Goal: Information Seeking & Learning: Check status

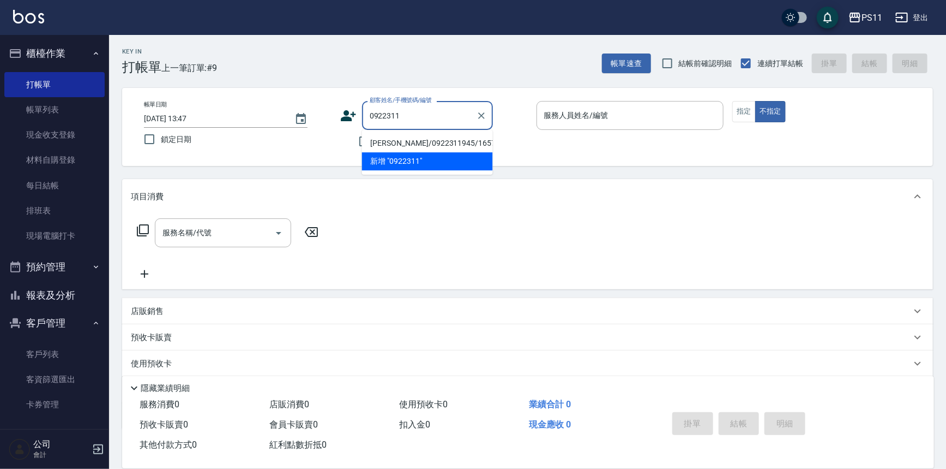
click at [407, 140] on li "[PERSON_NAME]/0922311945/1657" at bounding box center [427, 143] width 131 height 18
type input "[PERSON_NAME]/0922311945/1657"
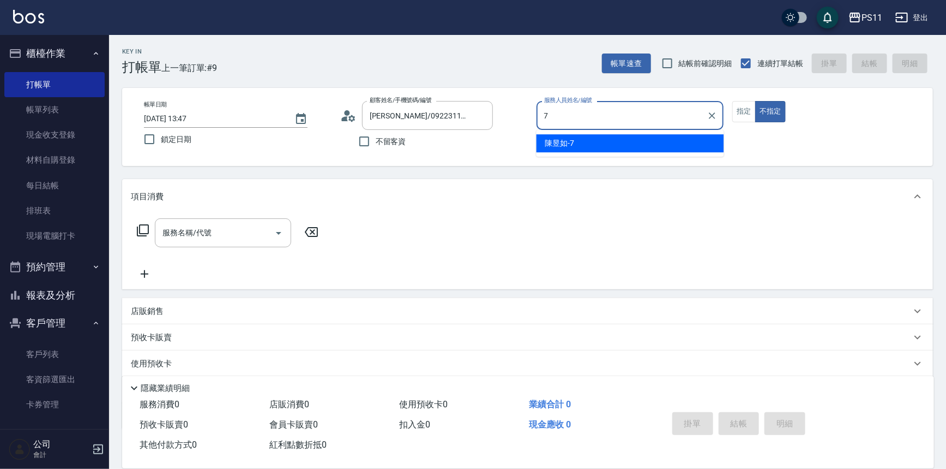
type input "陳昱如-7"
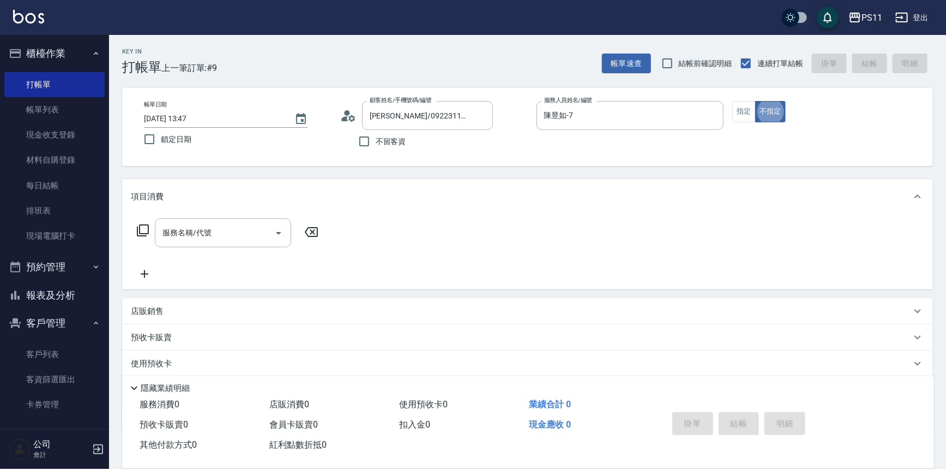
type button "false"
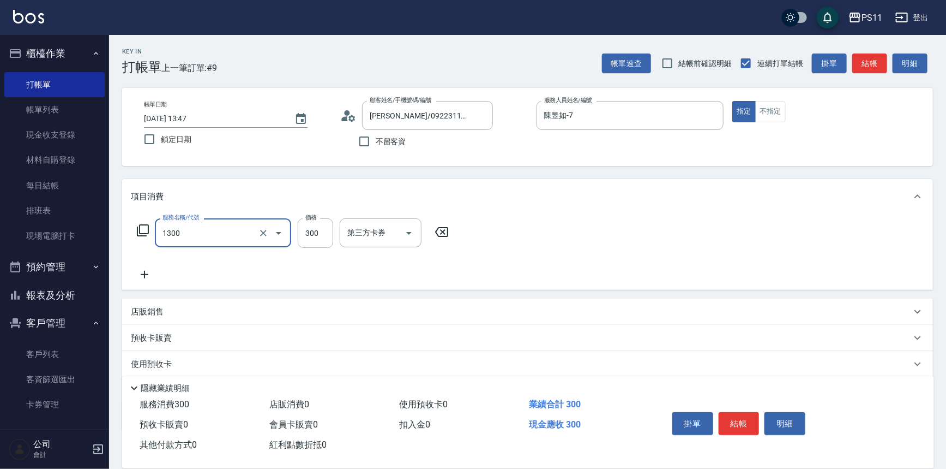
type input "洗髮300(1300)"
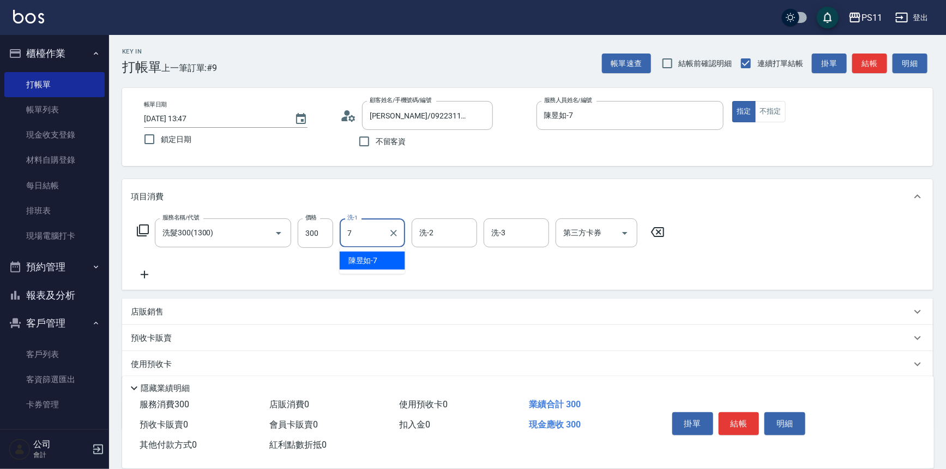
type input "陳昱如-7"
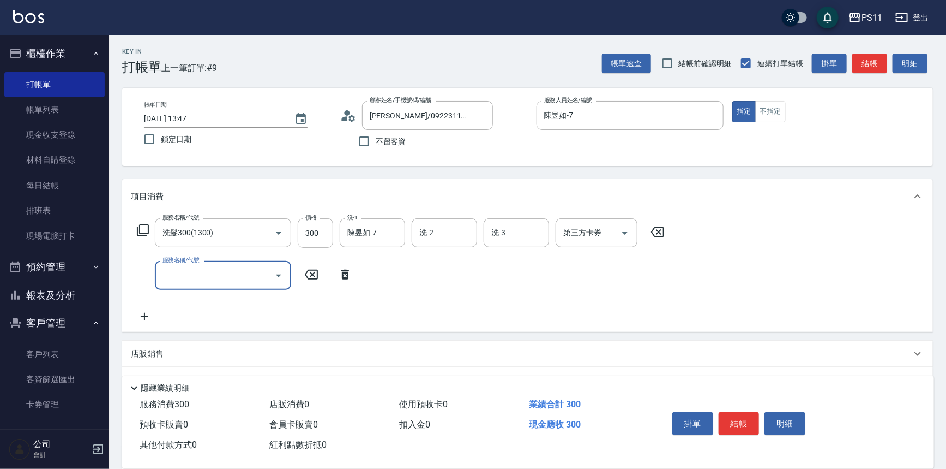
click at [248, 277] on input "服務名稱/代號" at bounding box center [215, 275] width 110 height 19
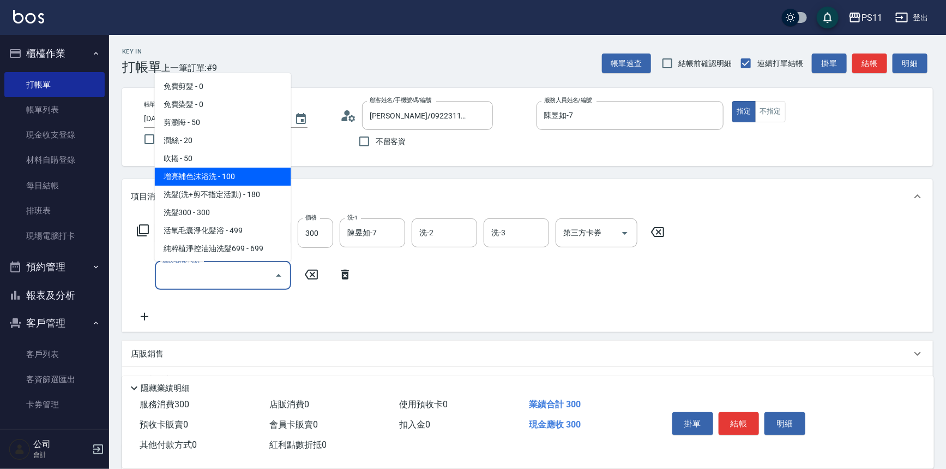
click at [216, 169] on span "增亮補色沫浴洗 - 100" at bounding box center [223, 176] width 136 height 18
type input "增亮補色沫浴洗(1100)"
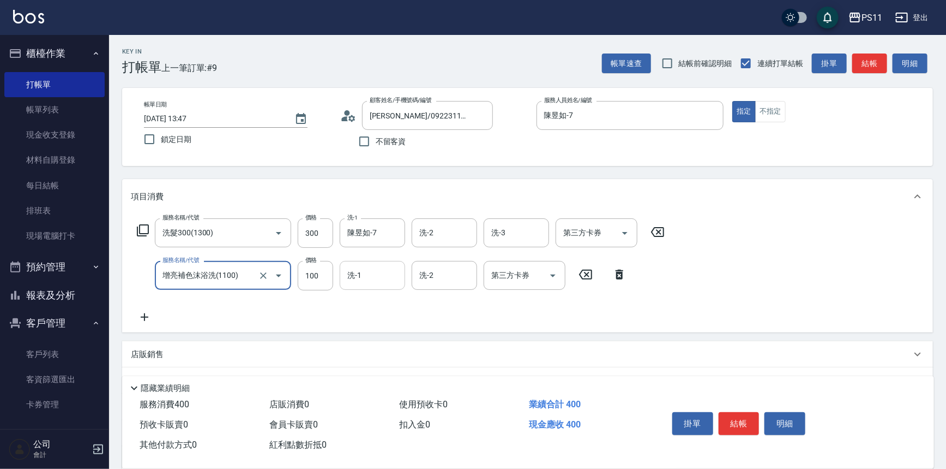
click at [370, 283] on input "洗-1" at bounding box center [373, 275] width 56 height 19
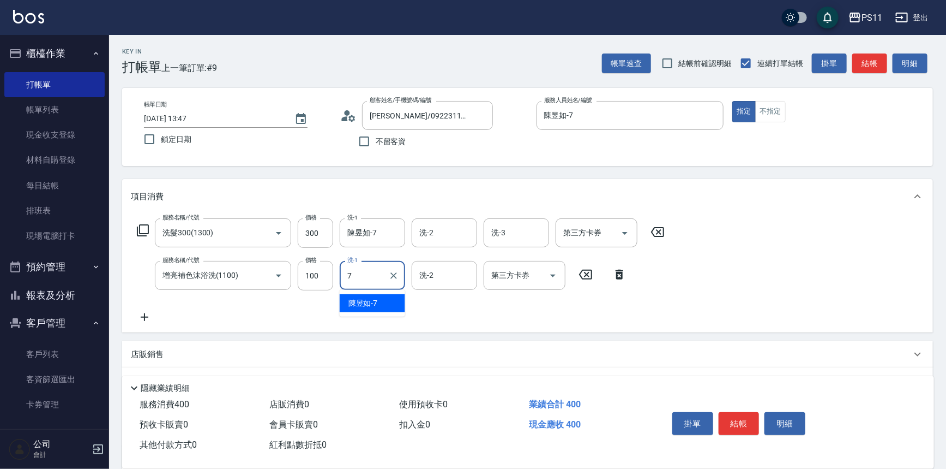
type input "陳昱如-7"
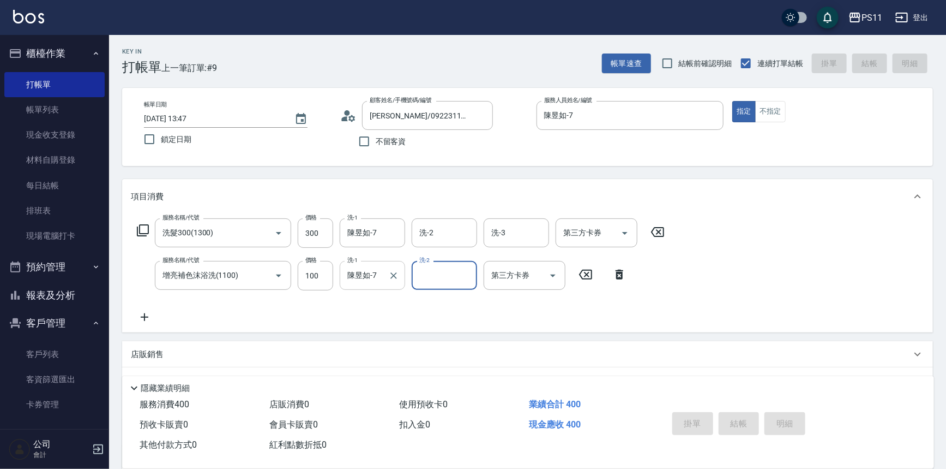
type input "[DATE] 15:23"
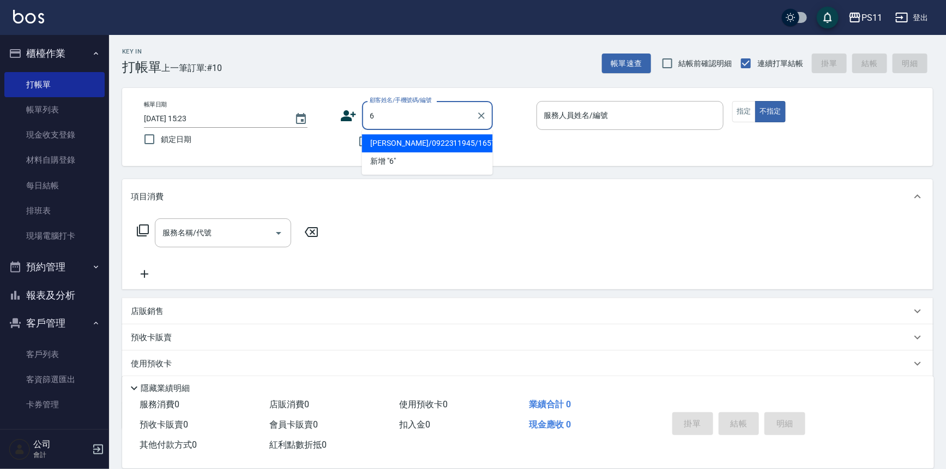
type input "[PERSON_NAME]/0922311945/1657"
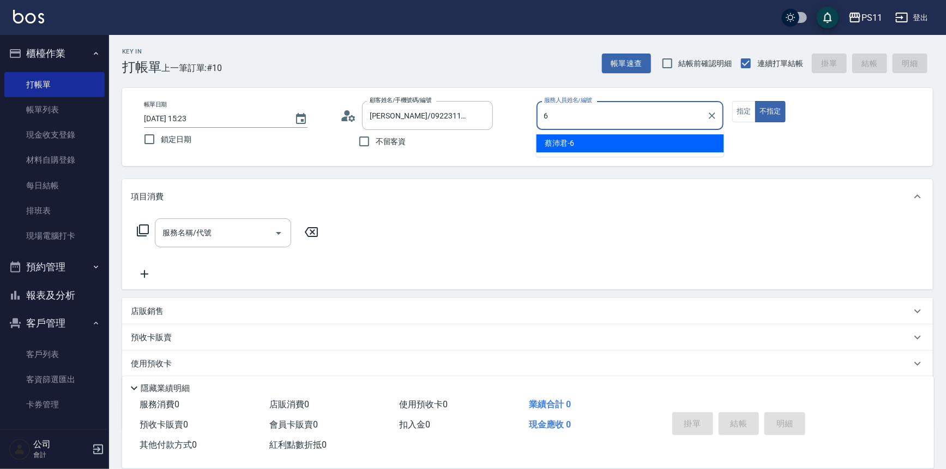
type input "[PERSON_NAME]6"
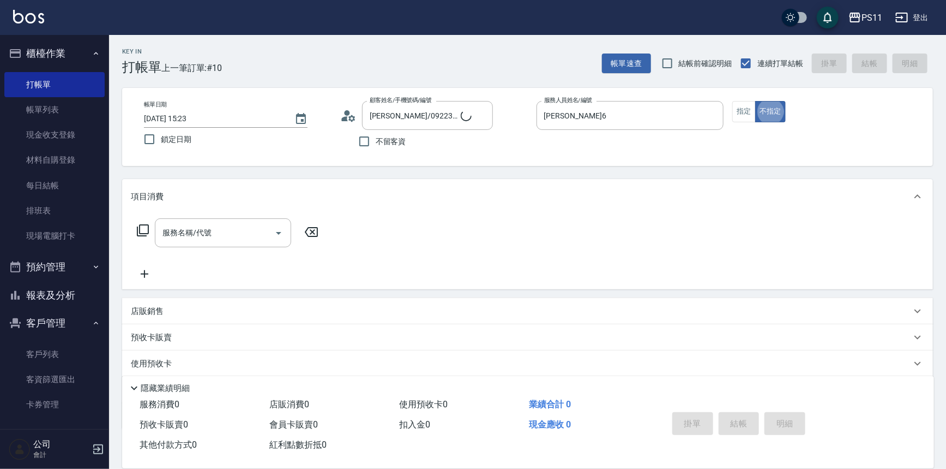
type input "菜佩龜/0916145580/6"
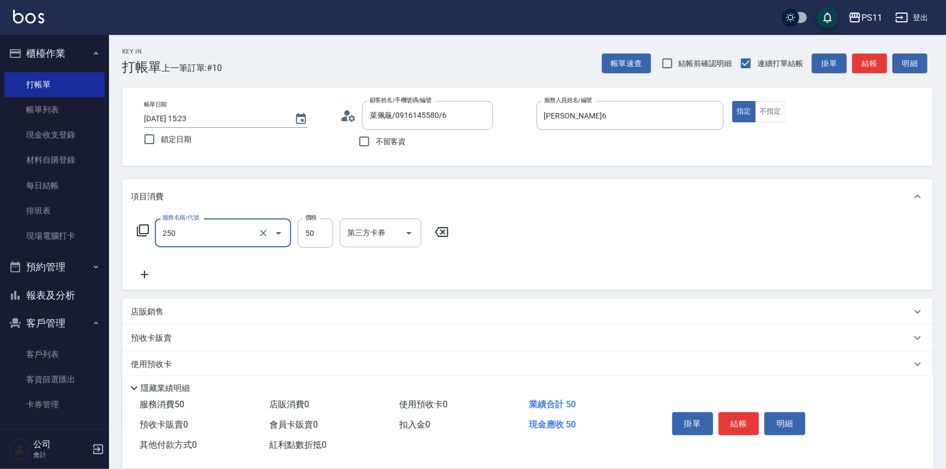
type input "剪瀏海(250)"
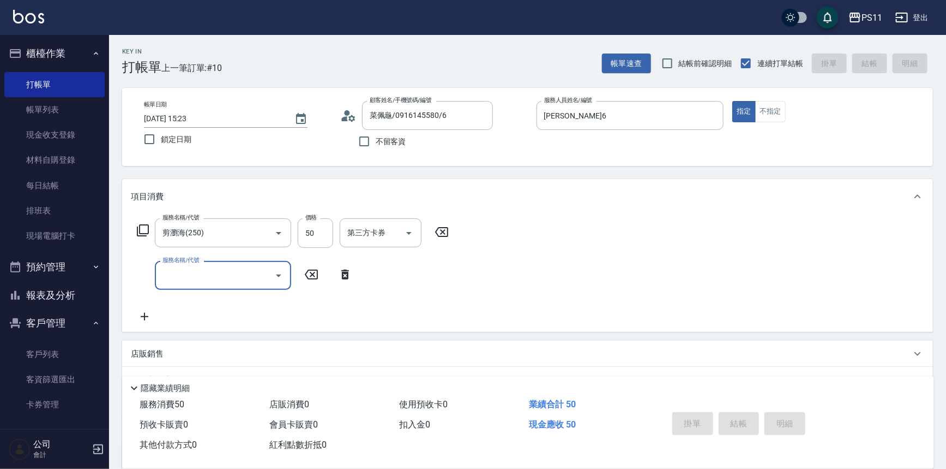
type input "[DATE] 15:47"
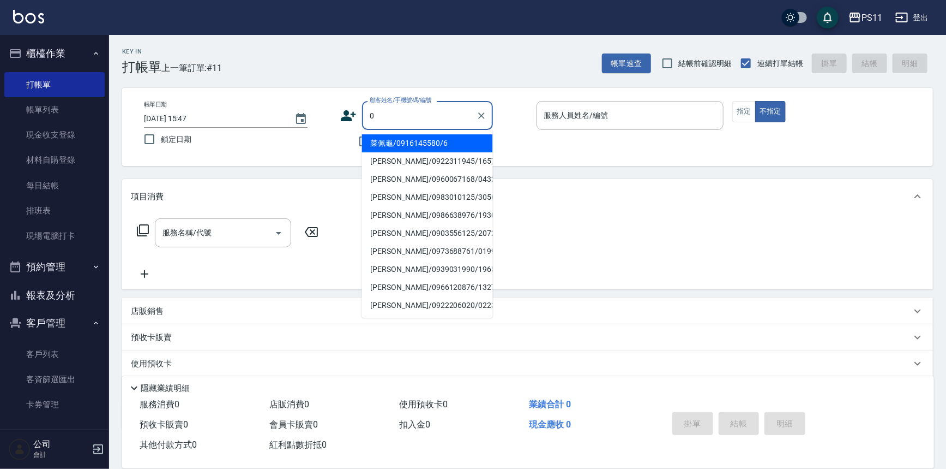
type input "09"
drag, startPoint x: 49, startPoint y: 355, endPoint x: 59, endPoint y: 349, distance: 12.2
click at [49, 355] on link "客戶列表" at bounding box center [54, 353] width 100 height 25
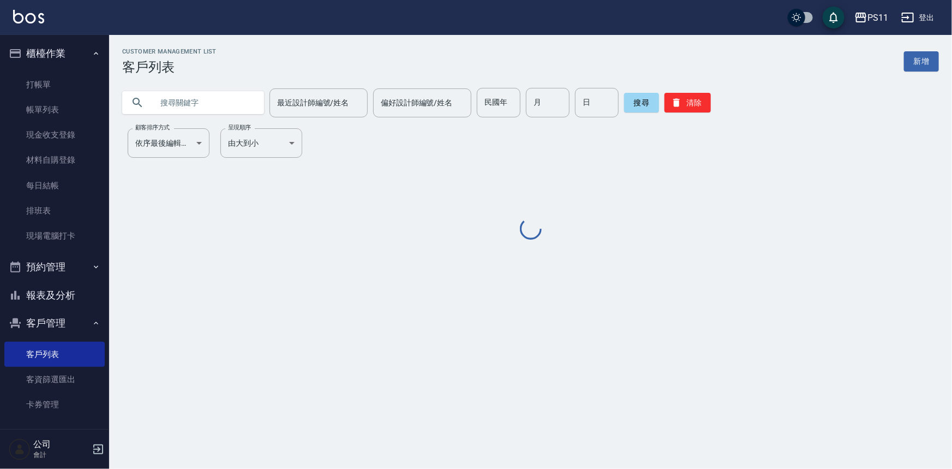
click at [181, 94] on input "text" at bounding box center [204, 102] width 103 height 29
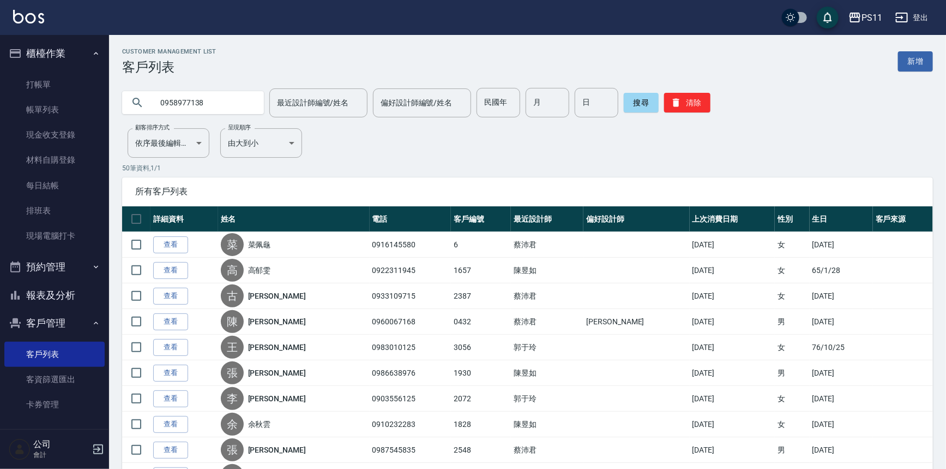
type input "0958977138"
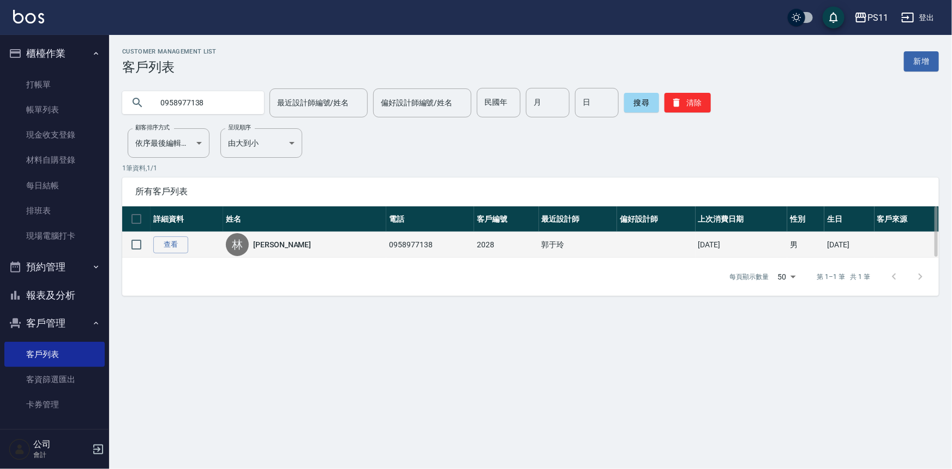
click at [169, 255] on td "查看" at bounding box center [187, 245] width 73 height 26
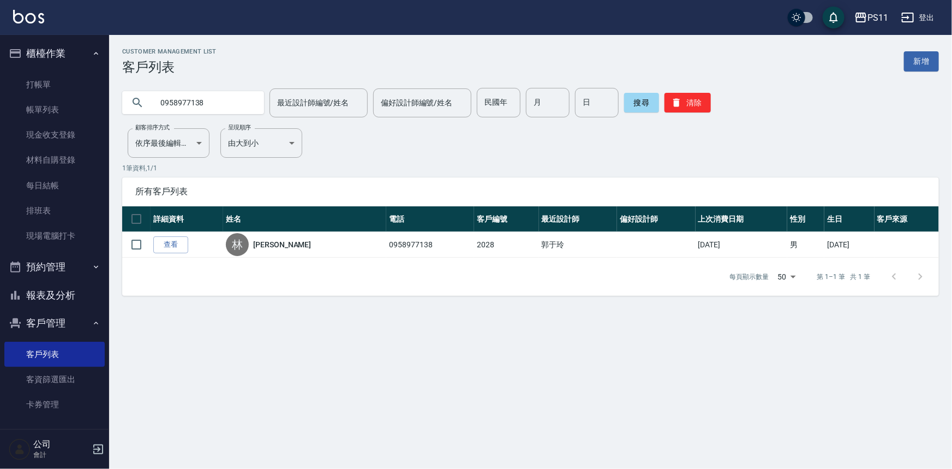
click at [169, 246] on link "查看" at bounding box center [170, 244] width 35 height 17
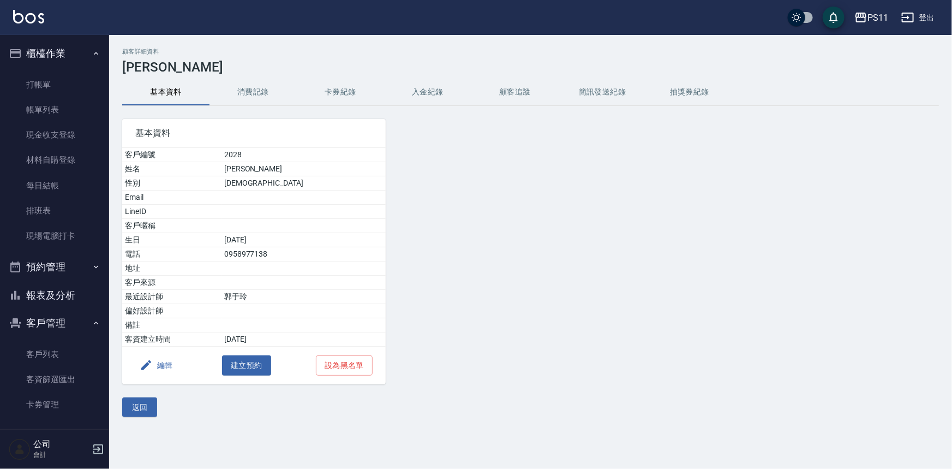
click at [265, 94] on button "消費記錄" at bounding box center [252, 92] width 87 height 26
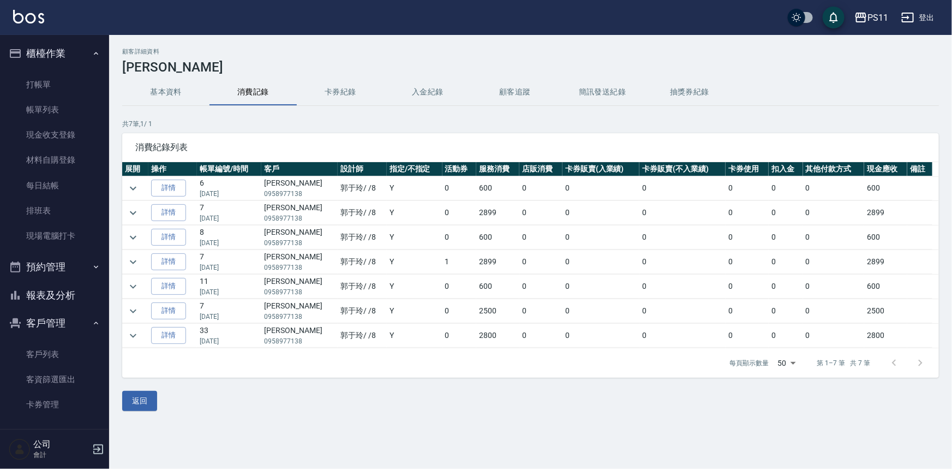
click at [191, 220] on td "詳情" at bounding box center [172, 213] width 49 height 24
click at [185, 217] on link "詳情" at bounding box center [168, 212] width 35 height 17
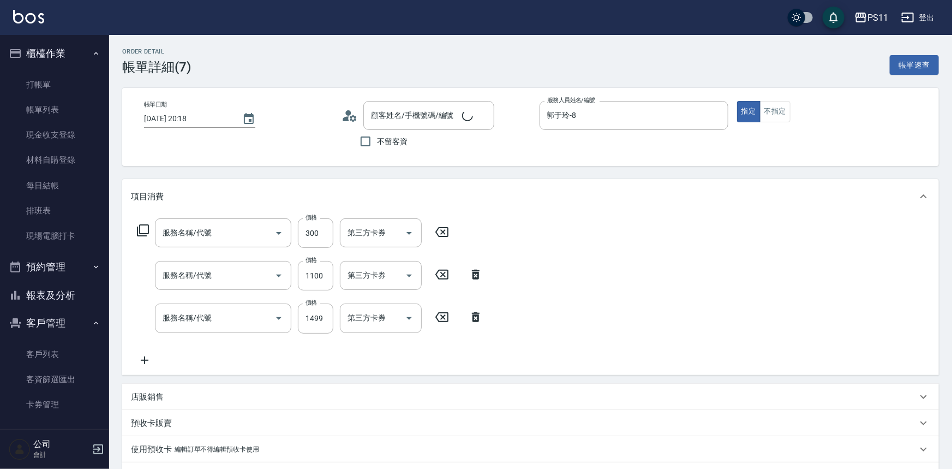
type input "[DATE] 20:18"
type input "郭于玲-8"
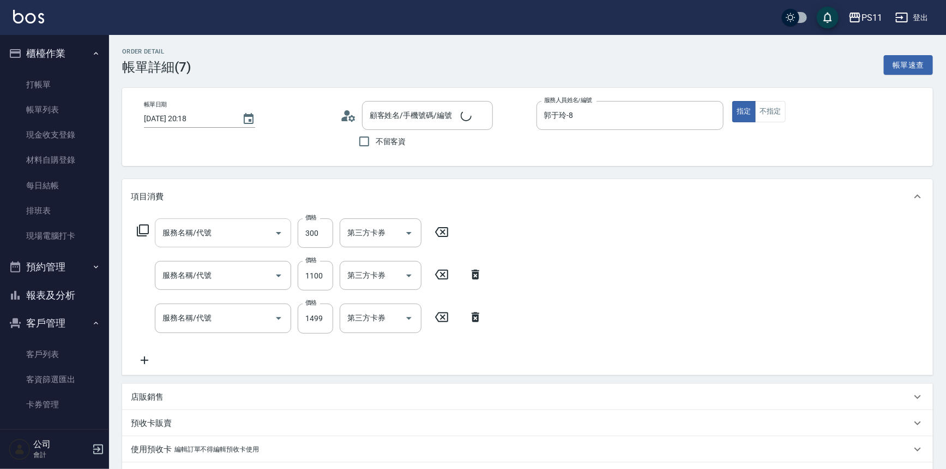
type input "剪髮(2300)"
type input "原價1201~1500護髮(51500)"
type input "公司活動/早鳥(41099)"
type input "[PERSON_NAME]/0958977138/2028"
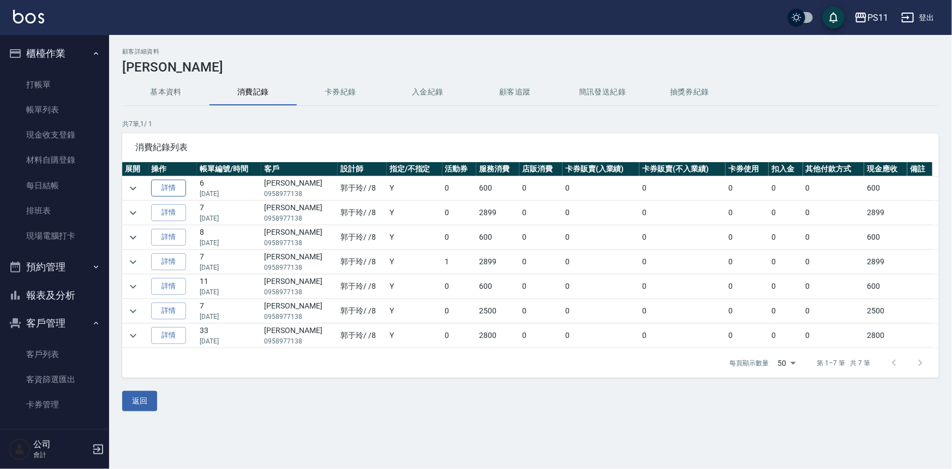
click at [166, 194] on link "詳情" at bounding box center [168, 187] width 35 height 17
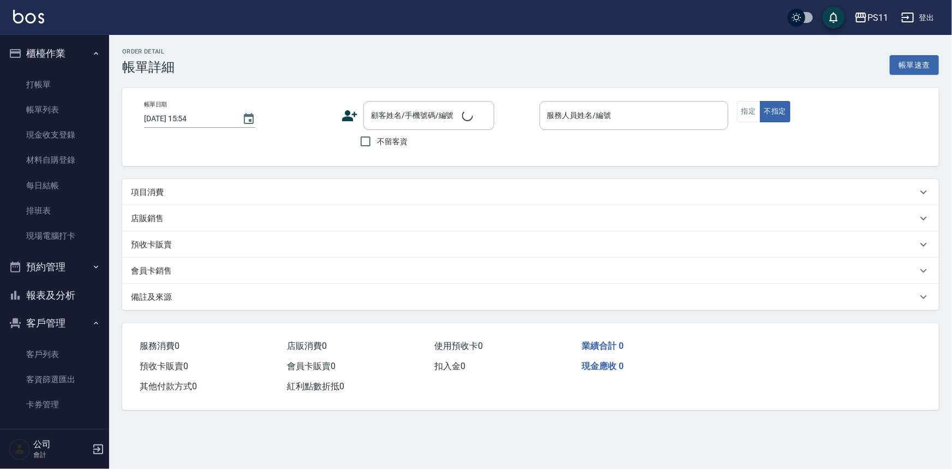
click at [166, 194] on div "項目消費" at bounding box center [524, 192] width 786 height 11
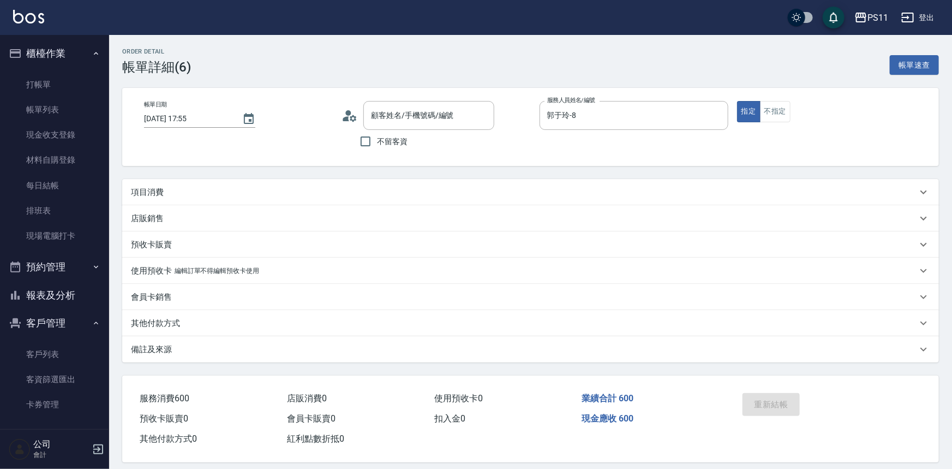
type input "[DATE] 17:55"
type input "郭于玲-8"
type input "剪髮(2300)"
type input "洗髮300(1300)"
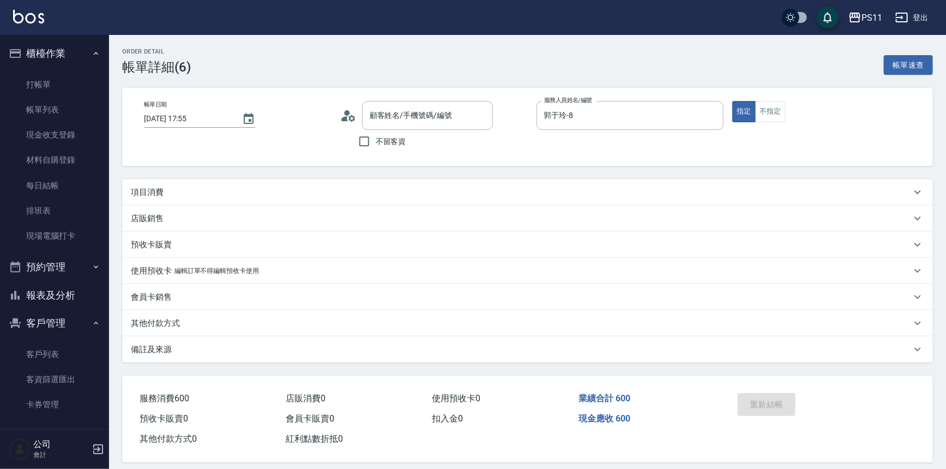
type input "[PERSON_NAME]/0958977138/2028"
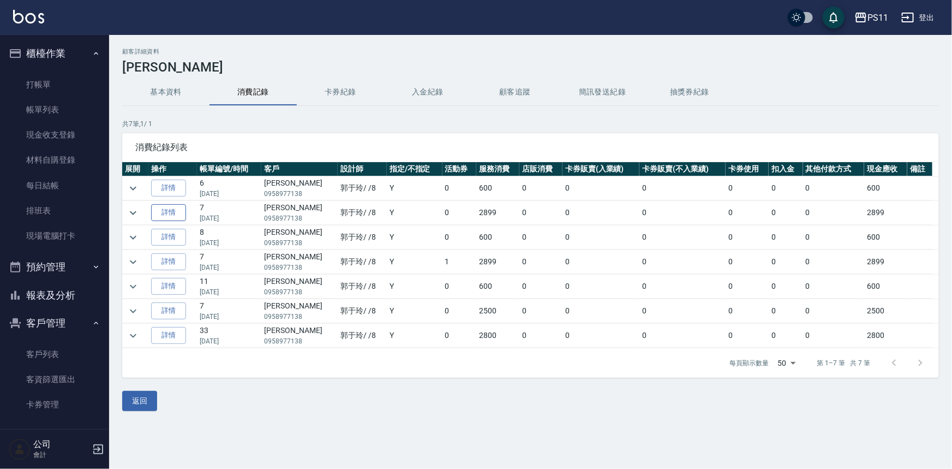
click at [147, 218] on td at bounding box center [135, 213] width 26 height 24
click at [160, 216] on link "詳情" at bounding box center [168, 212] width 35 height 17
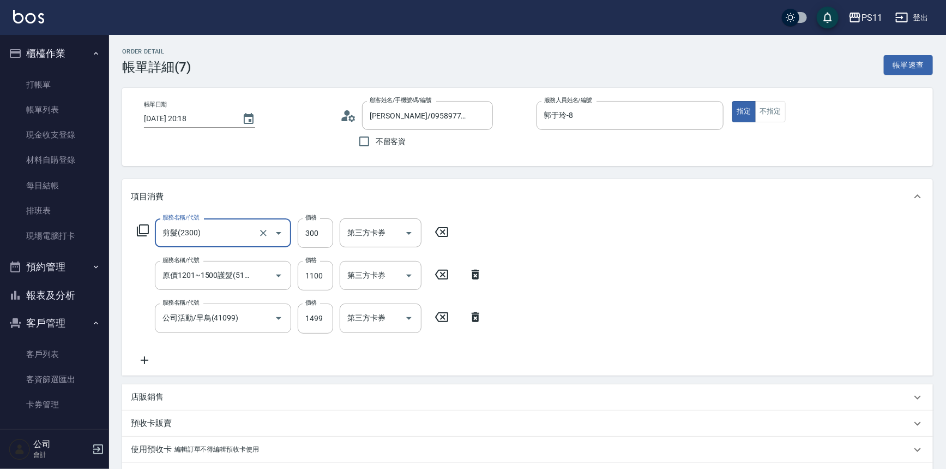
type input "[PERSON_NAME]/0958977138/2028"
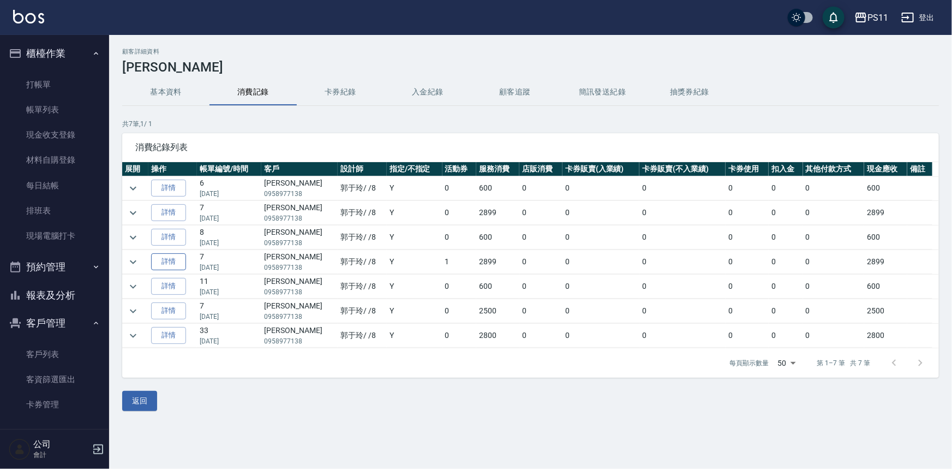
click at [180, 259] on link "詳情" at bounding box center [168, 261] width 35 height 17
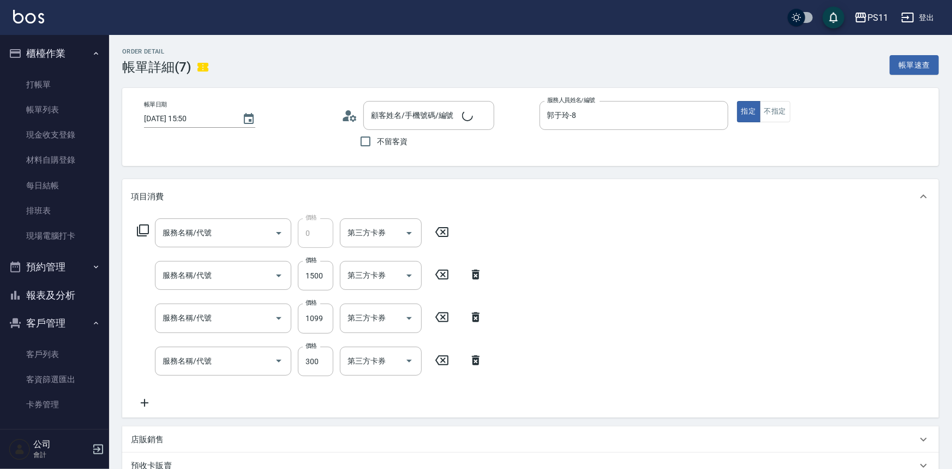
type input "[DATE] 15:50"
type input "郭于玲-8"
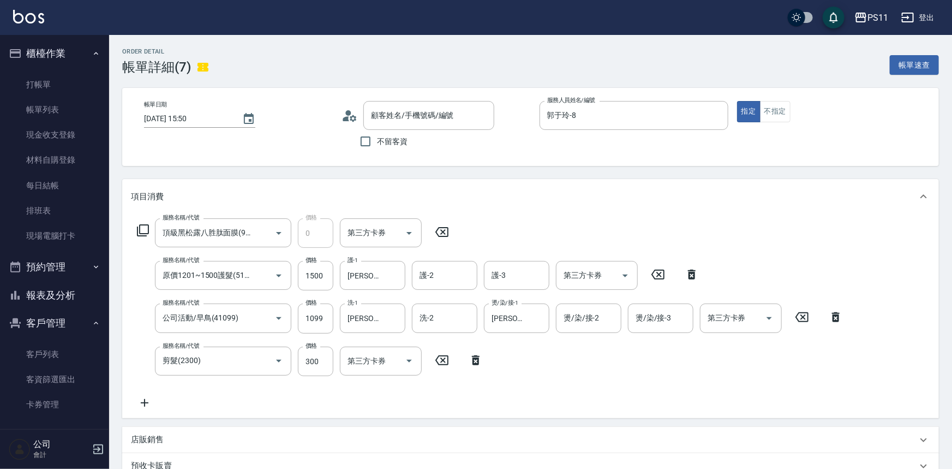
type input "頂級黑松露八胜肽面膜(9050)"
type input "原價1201~1500護髮(51500)"
type input "公司活動/早鳥(41099)"
type input "剪髮(2300)"
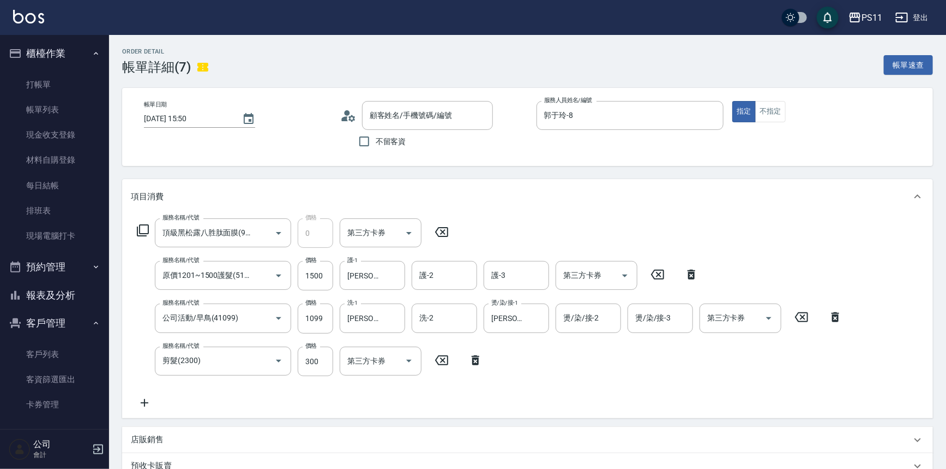
type input "[PERSON_NAME]/0958977138/2028"
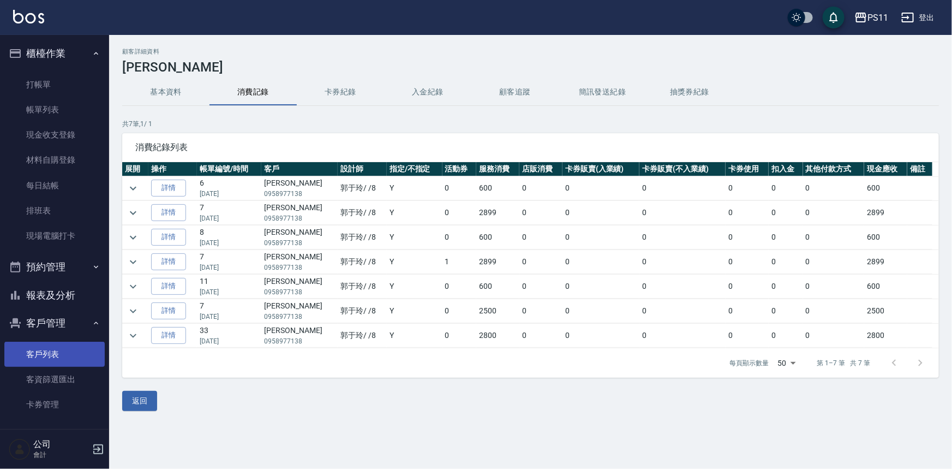
click at [46, 356] on link "客戶列表" at bounding box center [54, 353] width 100 height 25
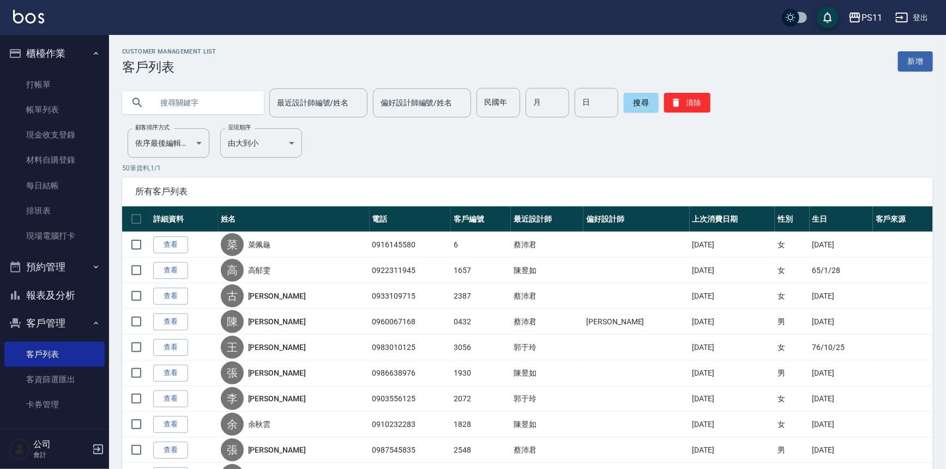
click at [356, 71] on div "Customer Management List 客戶列表 新增" at bounding box center [527, 61] width 811 height 27
